Goal: Transaction & Acquisition: Purchase product/service

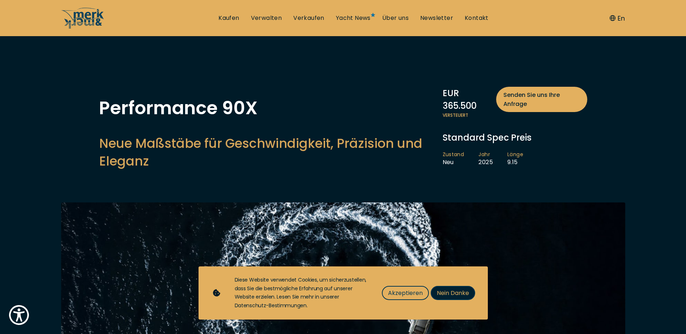
click at [456, 291] on span "Nein Danke" at bounding box center [453, 292] width 32 height 9
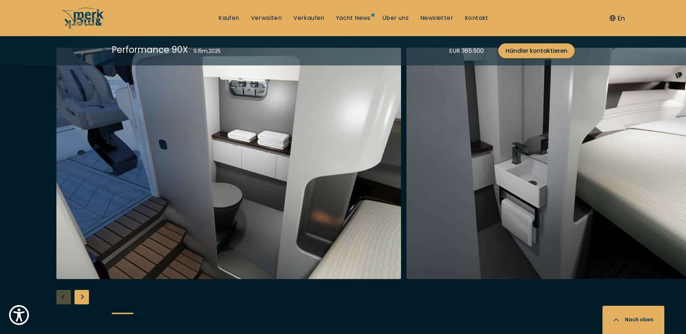
scroll to position [1337, 0]
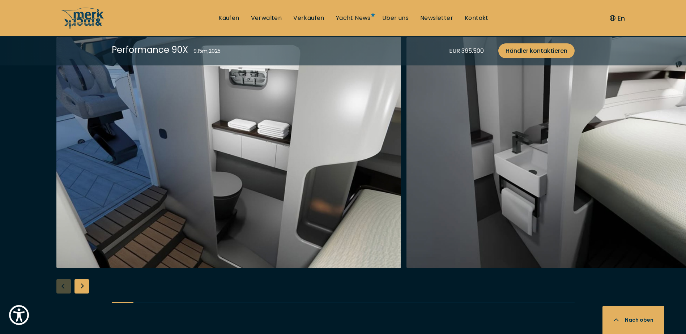
click at [81, 287] on div "Next slide" at bounding box center [81, 286] width 14 height 14
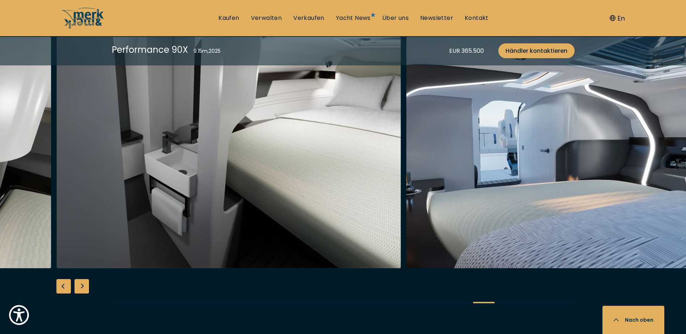
click at [82, 286] on div "Next slide" at bounding box center [81, 286] width 14 height 14
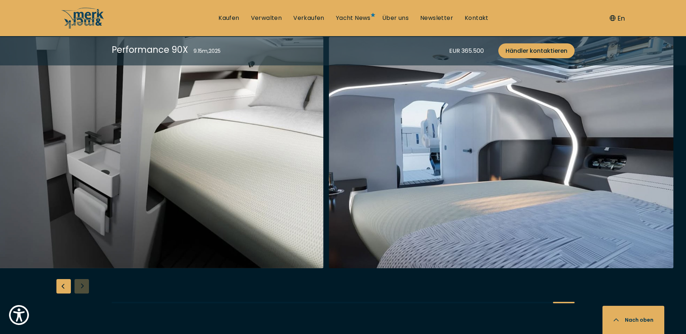
click at [82, 286] on div at bounding box center [343, 176] width 686 height 278
click at [63, 284] on div "Previous slide" at bounding box center [63, 286] width 14 height 14
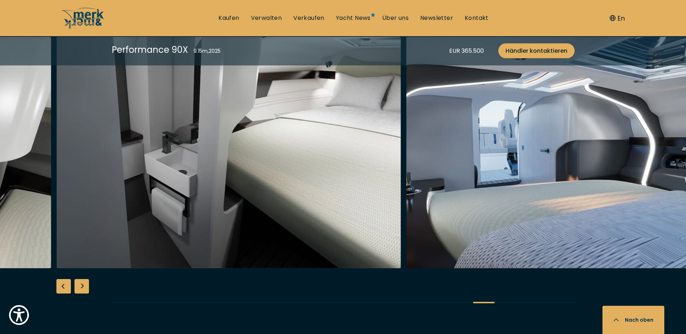
click at [63, 284] on div "Previous slide" at bounding box center [63, 286] width 14 height 14
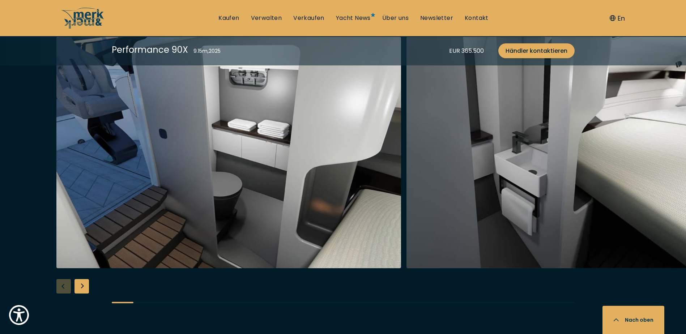
click at [63, 284] on div at bounding box center [343, 176] width 686 height 278
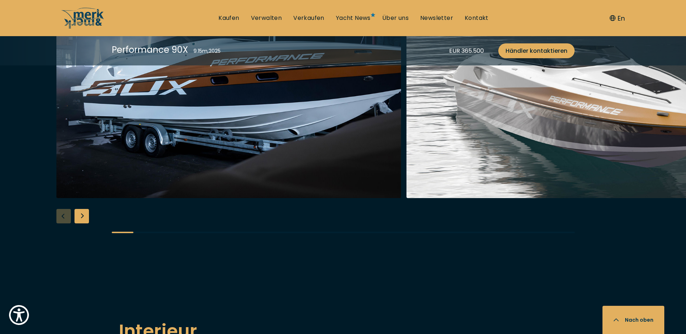
scroll to position [940, 0]
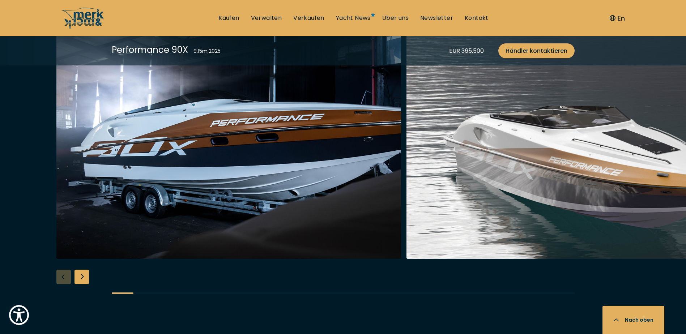
click at [61, 275] on div at bounding box center [343, 166] width 686 height 278
click at [85, 276] on div "Next slide" at bounding box center [81, 277] width 14 height 14
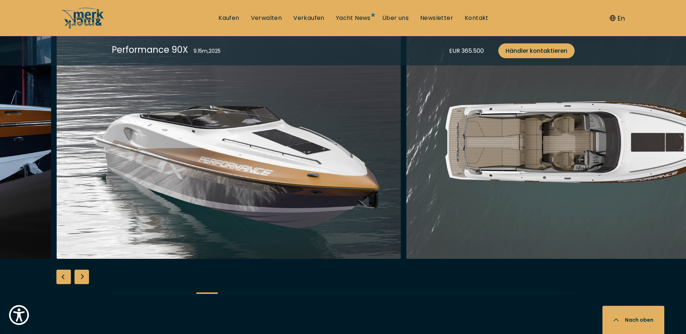
click at [85, 276] on div "Next slide" at bounding box center [81, 277] width 14 height 14
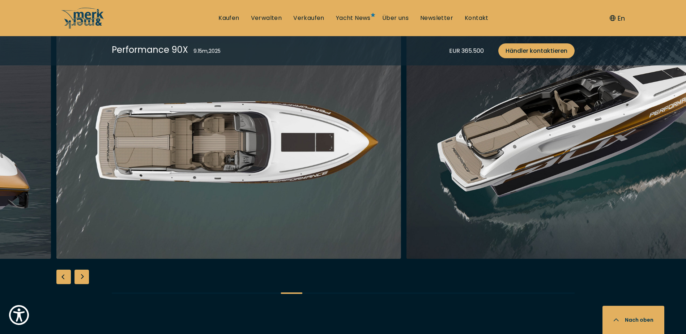
click at [85, 276] on div "Next slide" at bounding box center [81, 277] width 14 height 14
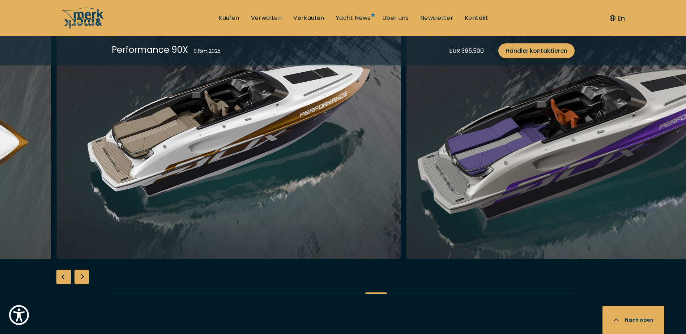
click at [85, 276] on div "Next slide" at bounding box center [81, 277] width 14 height 14
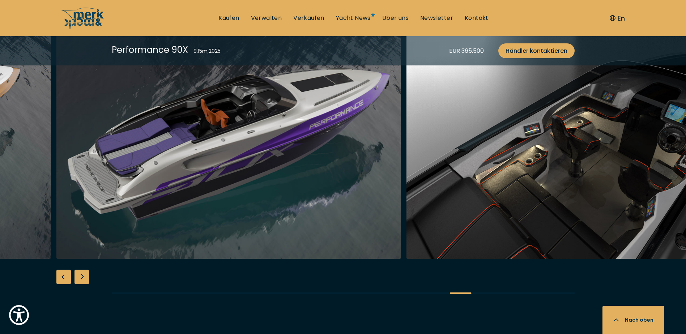
click at [85, 275] on div "Next slide" at bounding box center [81, 277] width 14 height 14
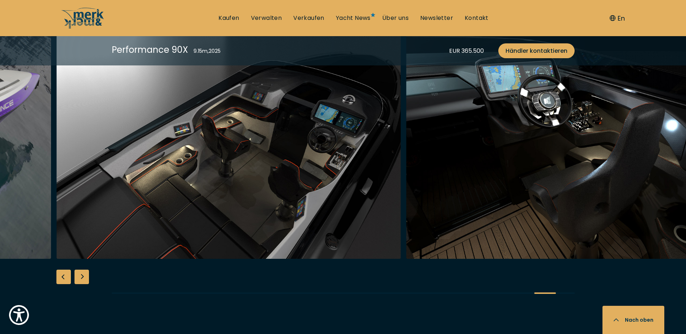
click at [85, 275] on div "Next slide" at bounding box center [81, 277] width 14 height 14
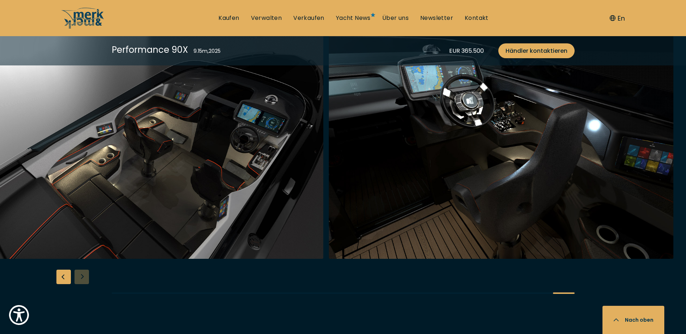
click at [257, 176] on img "button" at bounding box center [151, 142] width 344 height 231
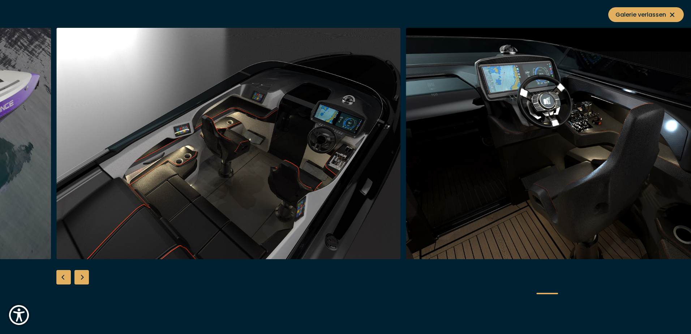
click at [284, 197] on img "button" at bounding box center [228, 143] width 344 height 231
click at [675, 12] on icon at bounding box center [672, 14] width 9 height 9
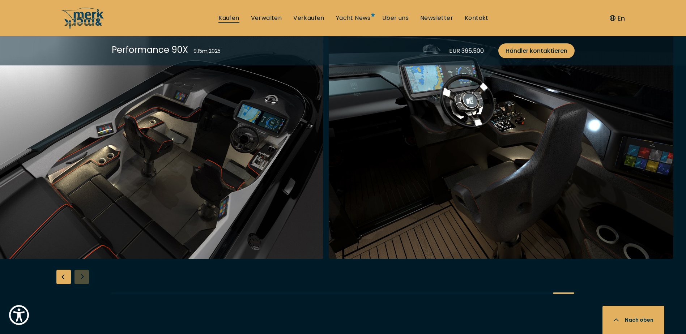
click at [232, 18] on link "Kaufen" at bounding box center [228, 18] width 21 height 8
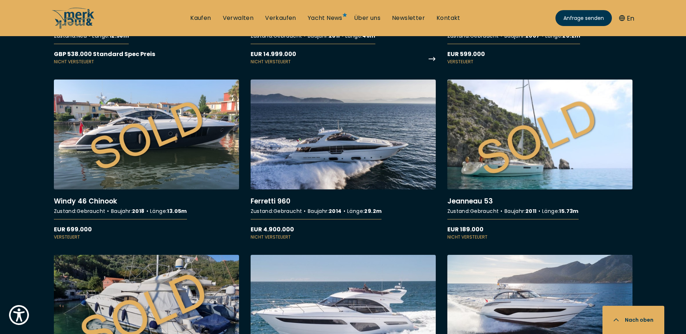
scroll to position [5855, 0]
